Goal: Transaction & Acquisition: Purchase product/service

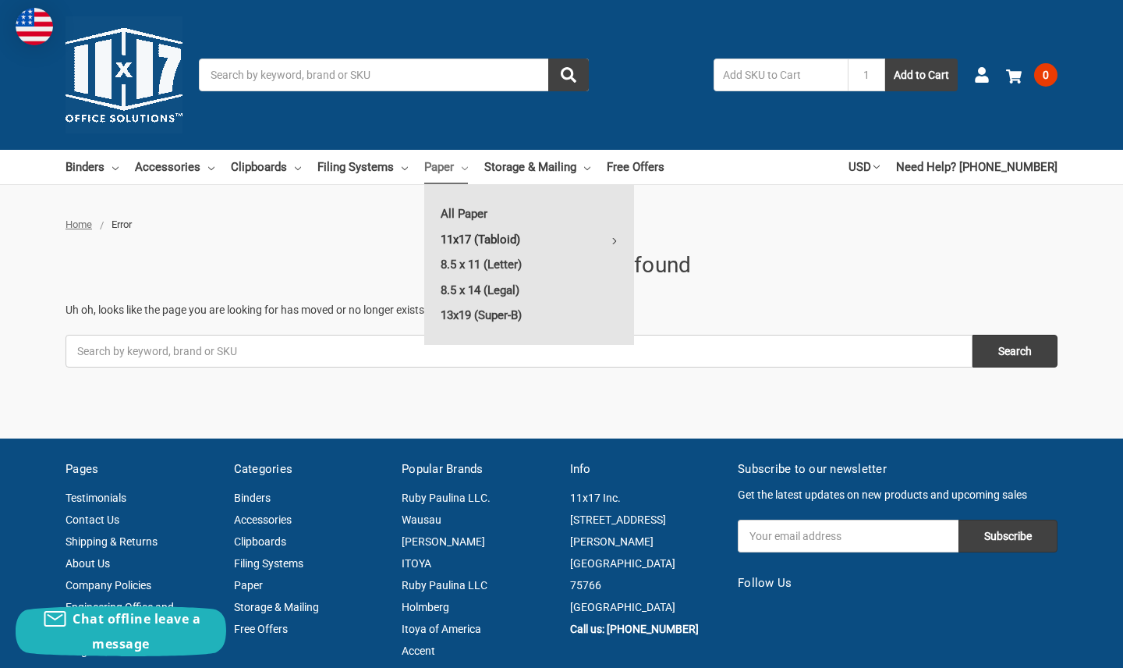
click at [473, 235] on link "11x17 (Tabloid)" at bounding box center [529, 239] width 210 height 25
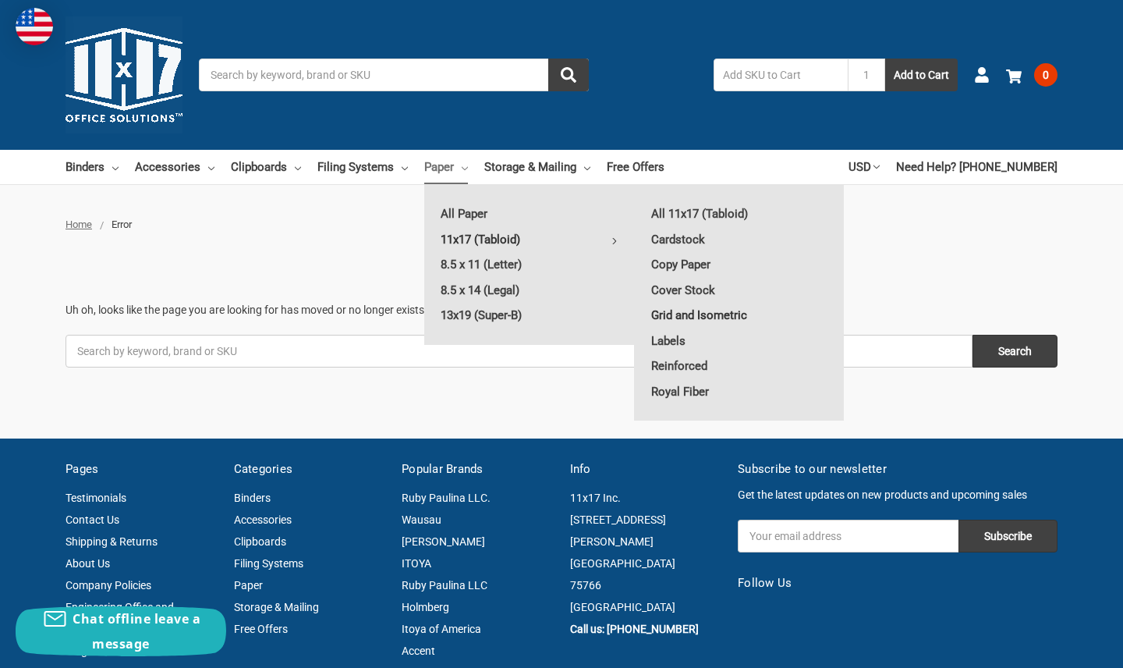
click at [711, 318] on link "Grid and Isometric" at bounding box center [739, 315] width 209 height 25
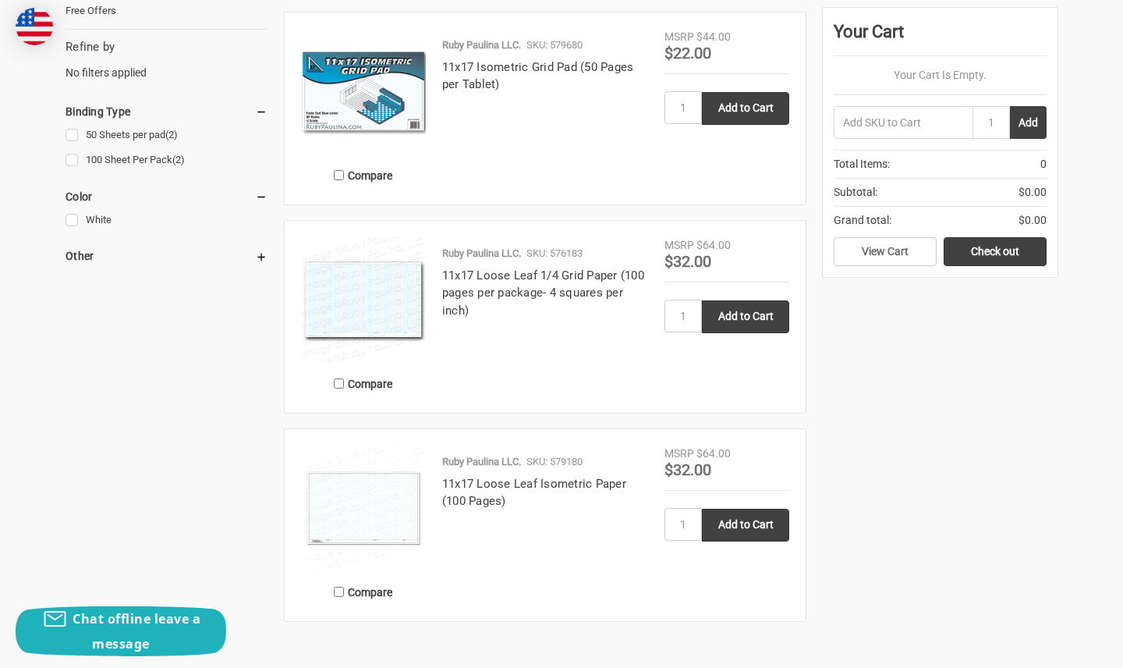
scroll to position [551, 0]
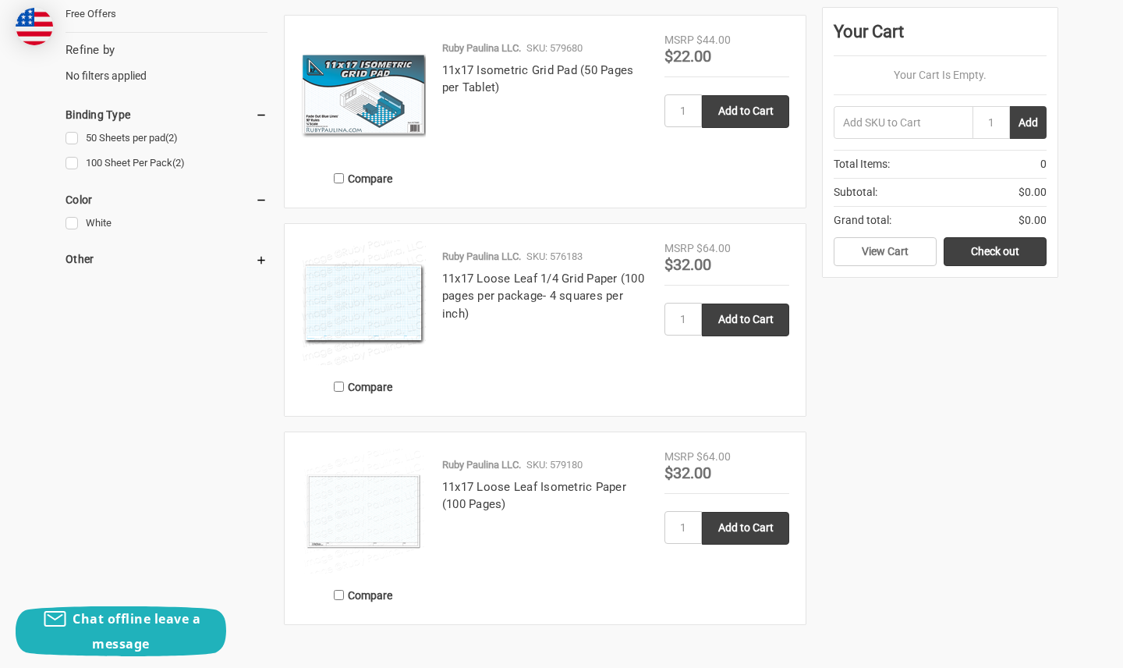
click at [487, 288] on h4 "11x17 Loose Leaf 1/4 Grid Paper (100 pages per package- 4 squares per inch)" at bounding box center [545, 296] width 206 height 53
click at [368, 296] on img at bounding box center [363, 302] width 125 height 125
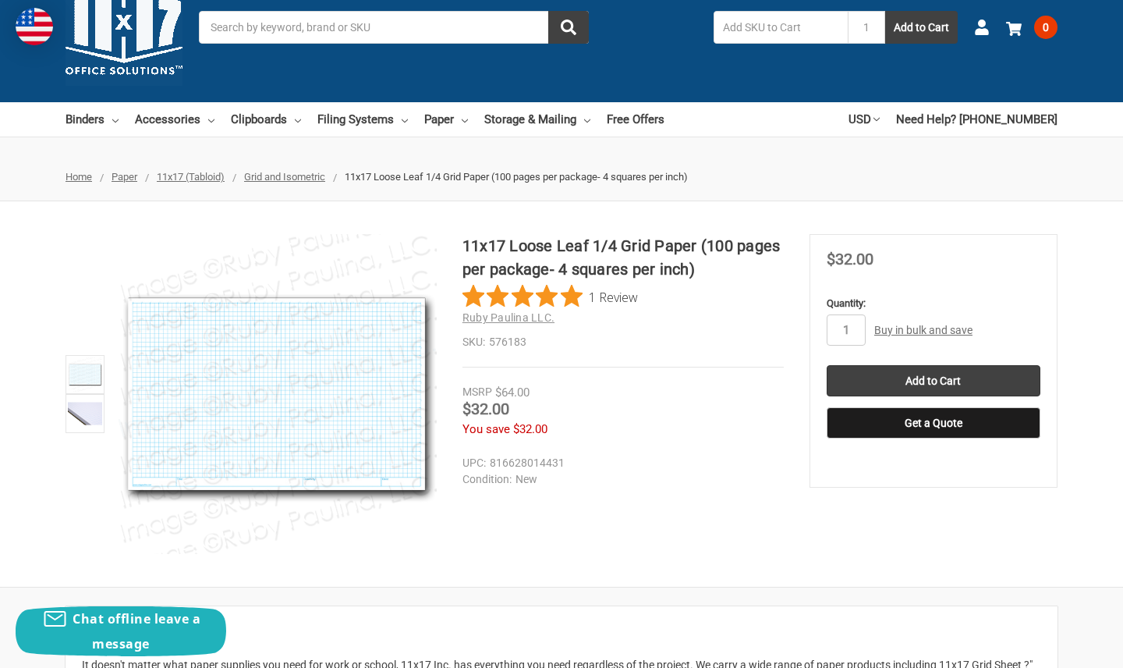
scroll to position [49, 0]
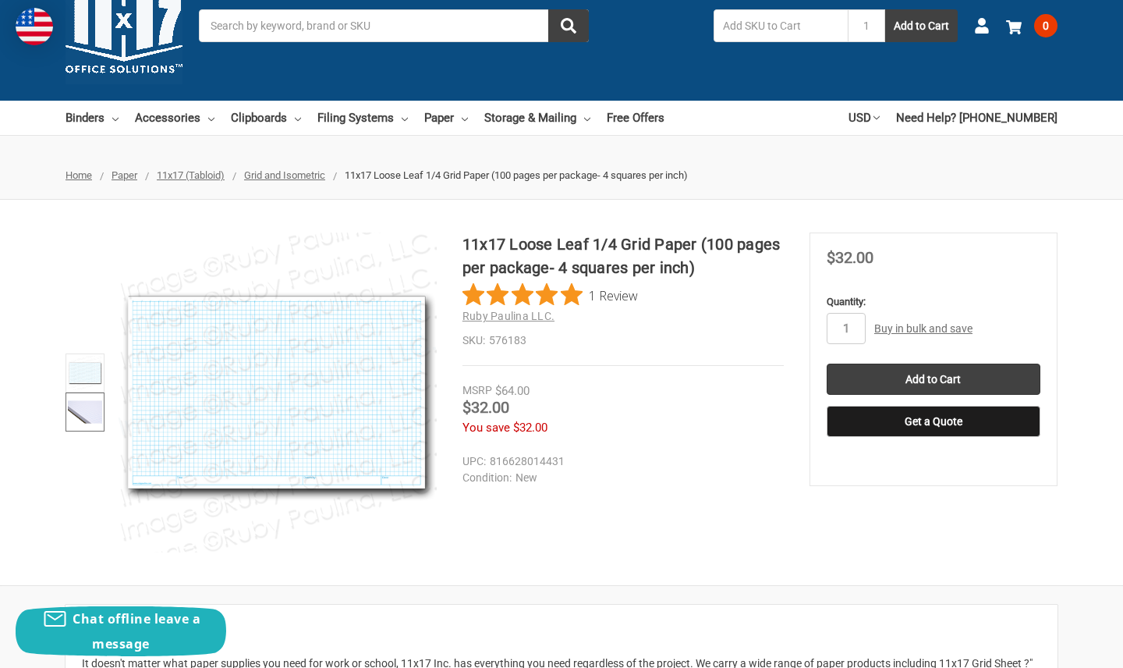
click at [89, 413] on img at bounding box center [85, 412] width 34 height 34
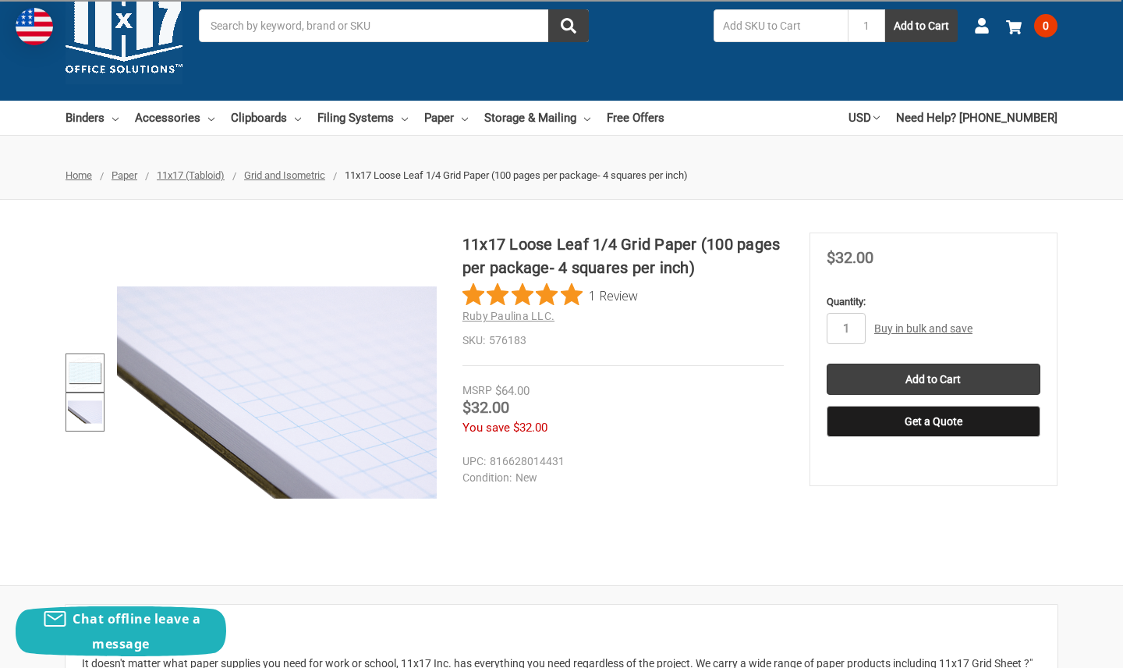
click at [95, 361] on img at bounding box center [85, 373] width 34 height 34
